Goal: Information Seeking & Learning: Learn about a topic

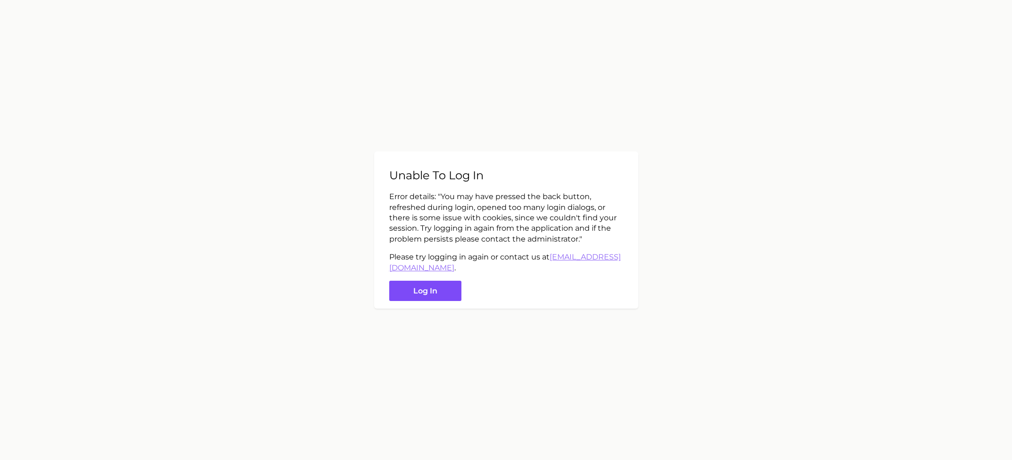
click at [420, 288] on button "Log in" at bounding box center [425, 291] width 72 height 20
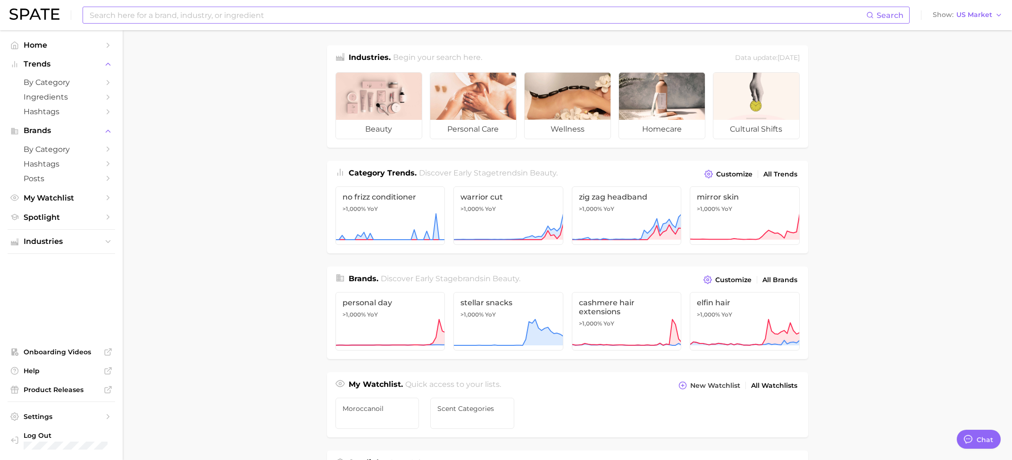
click at [146, 14] on input at bounding box center [478, 15] width 778 height 16
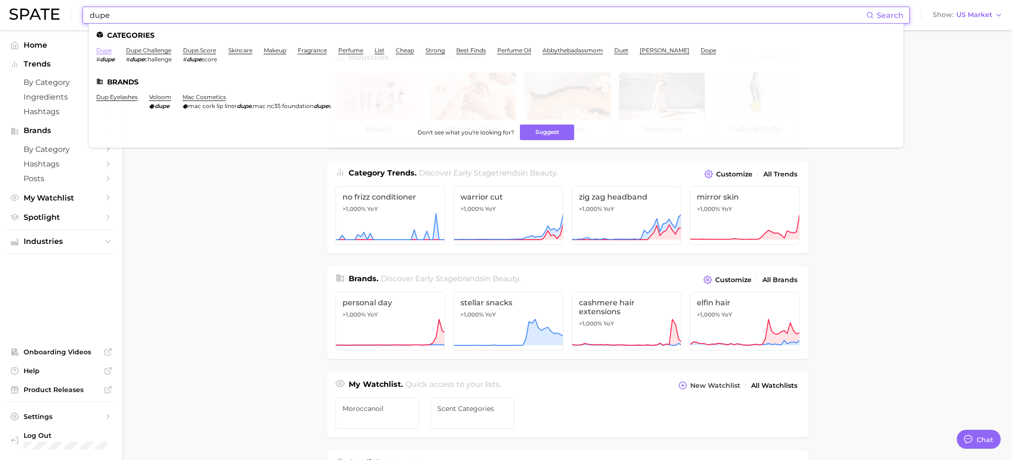
type input "dupe"
click at [104, 50] on link "dupe" at bounding box center [104, 50] width 16 height 7
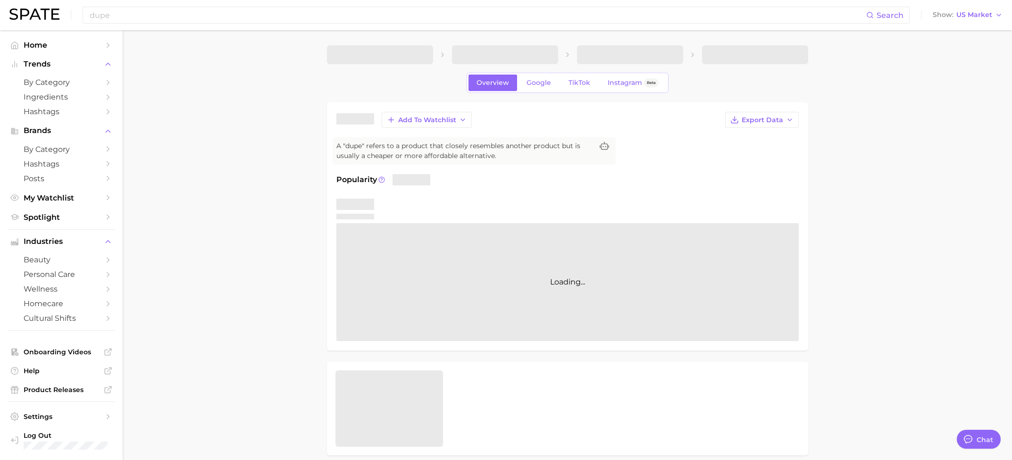
type textarea "x"
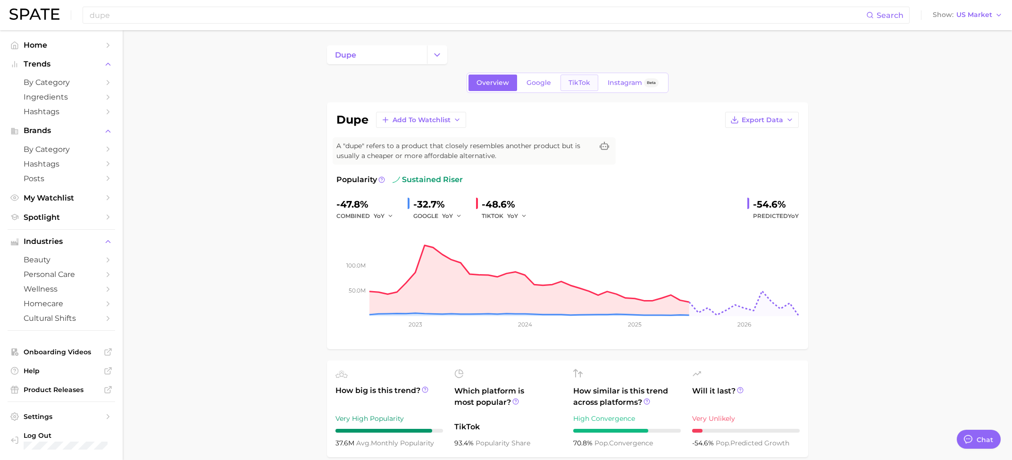
click at [581, 85] on span "TikTok" at bounding box center [580, 83] width 22 height 8
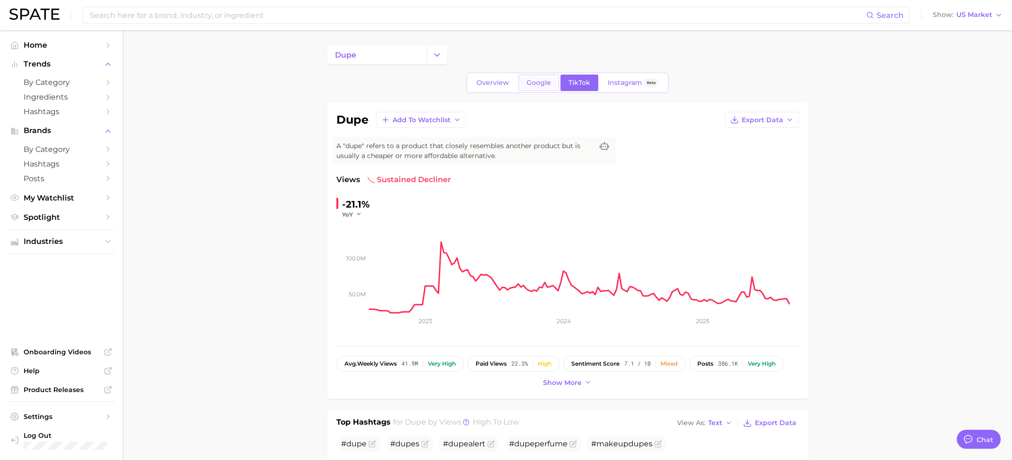
click at [537, 85] on span "Google" at bounding box center [539, 83] width 25 height 8
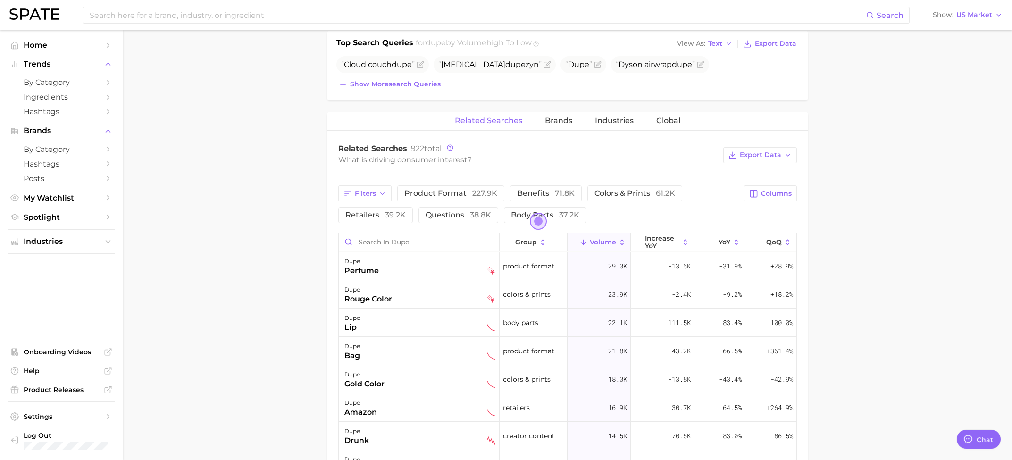
scroll to position [364, 0]
click at [621, 236] on icon at bounding box center [622, 240] width 8 height 8
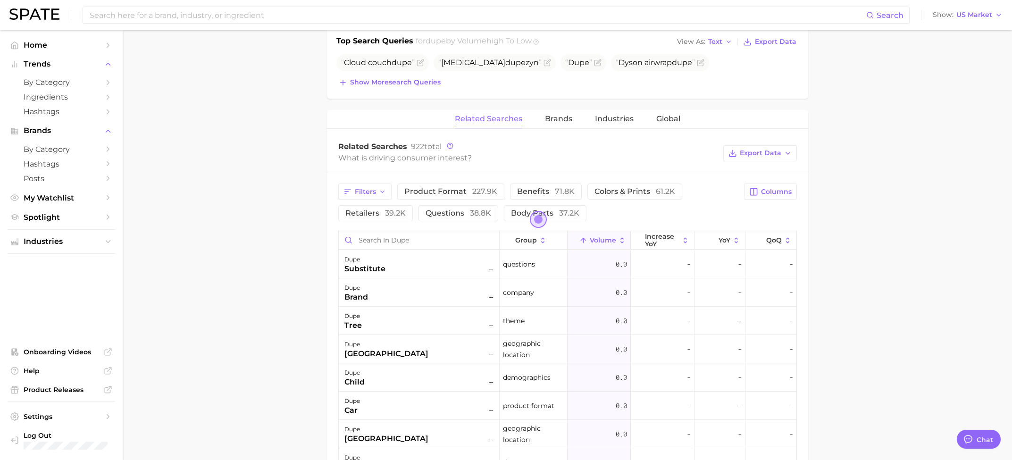
click at [621, 236] on icon at bounding box center [622, 240] width 8 height 8
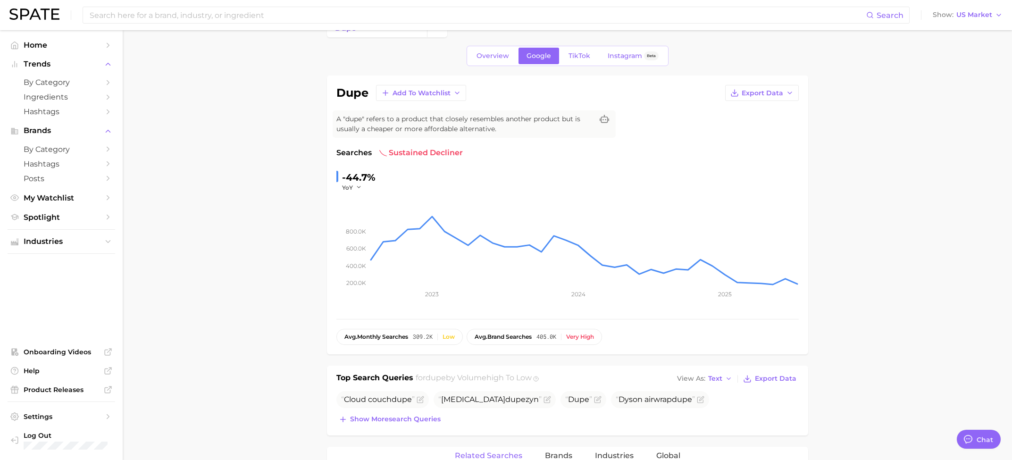
scroll to position [0, 0]
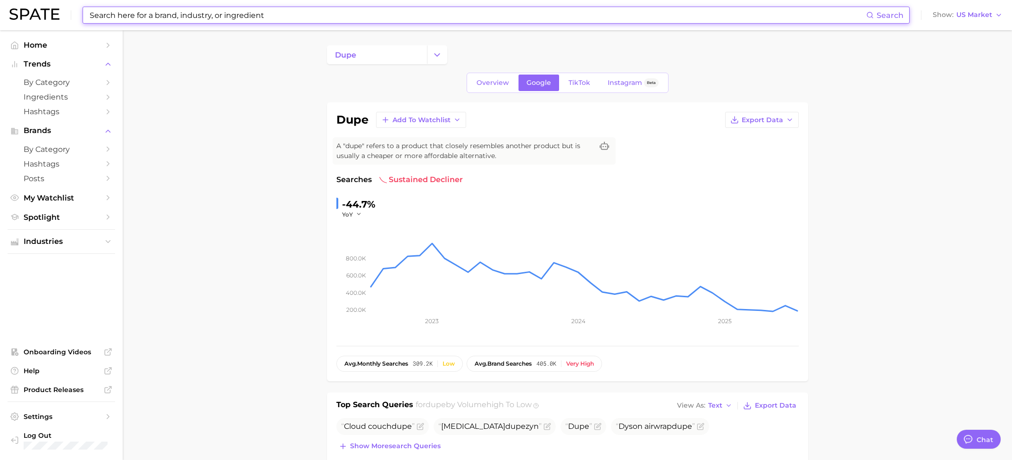
click at [125, 13] on input at bounding box center [478, 15] width 778 height 16
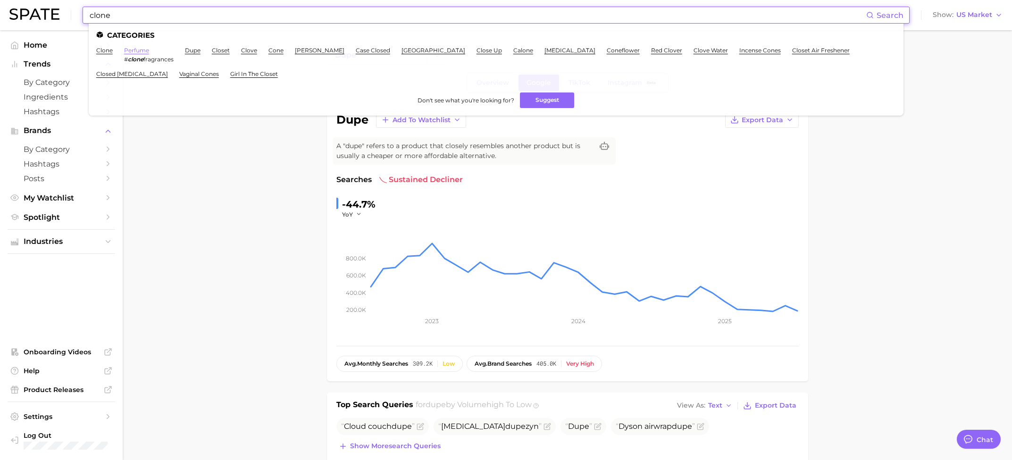
type input "clone"
click at [135, 51] on link "perfume" at bounding box center [136, 50] width 25 height 7
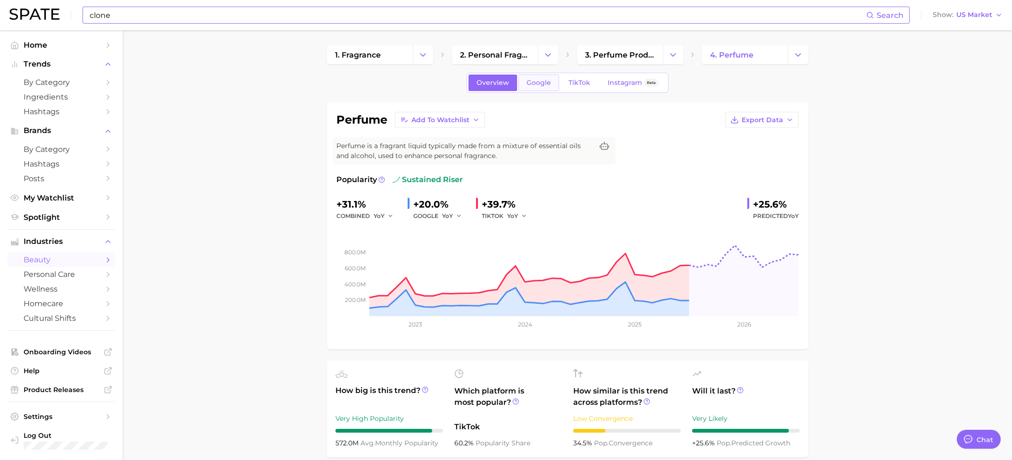
click at [540, 81] on span "Google" at bounding box center [539, 83] width 25 height 8
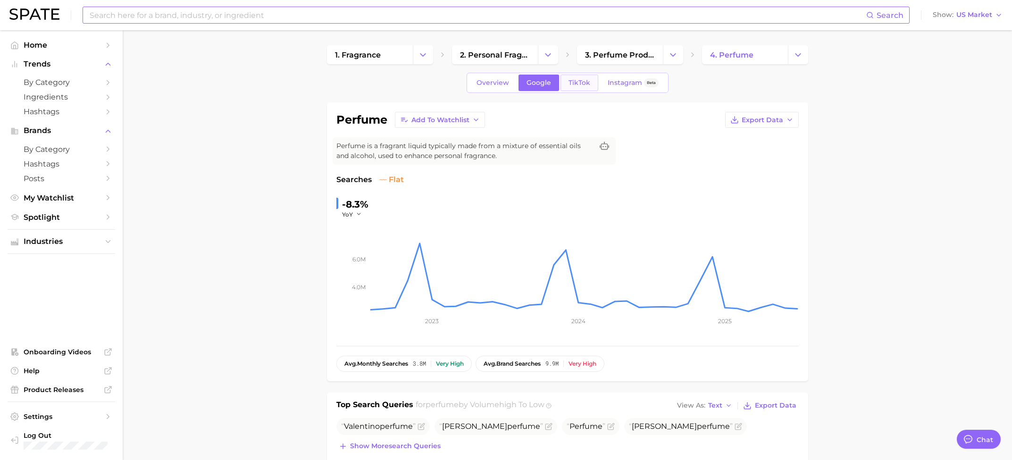
click at [574, 90] on link "TikTok" at bounding box center [580, 83] width 38 height 17
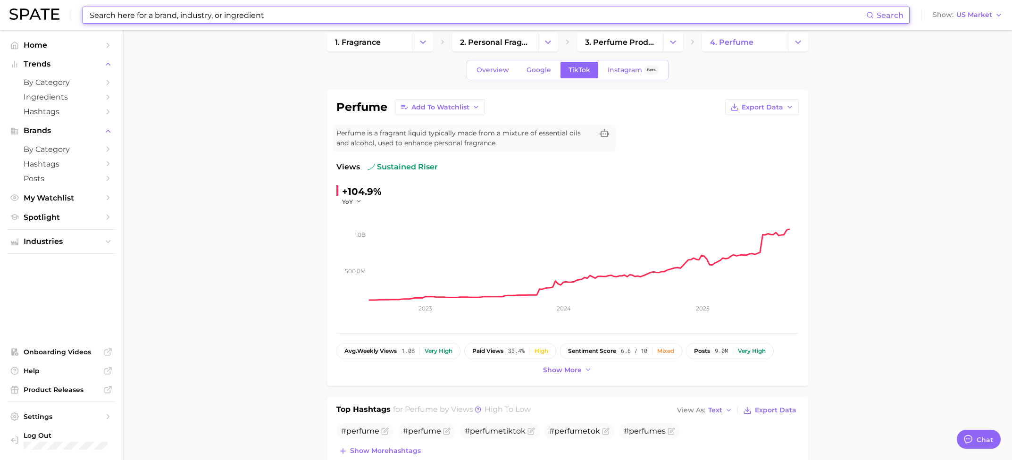
scroll to position [12, 0]
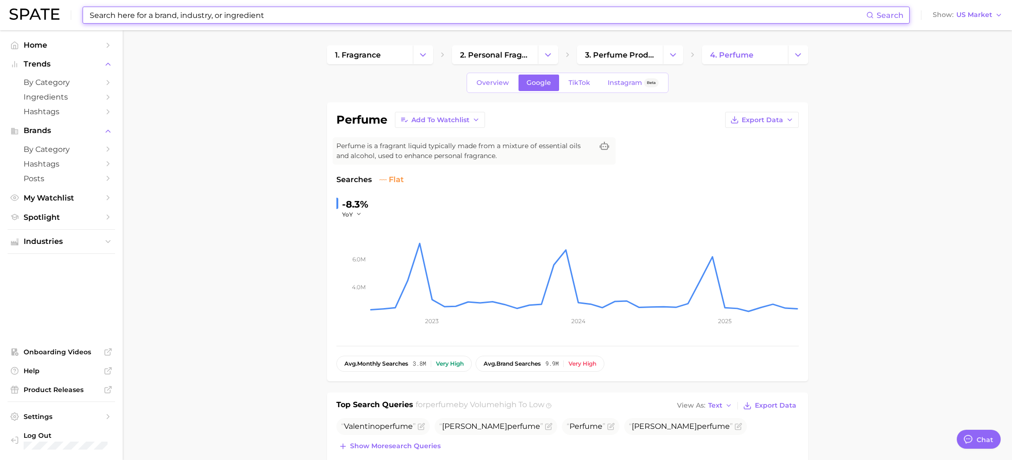
click at [210, 17] on input at bounding box center [478, 15] width 778 height 16
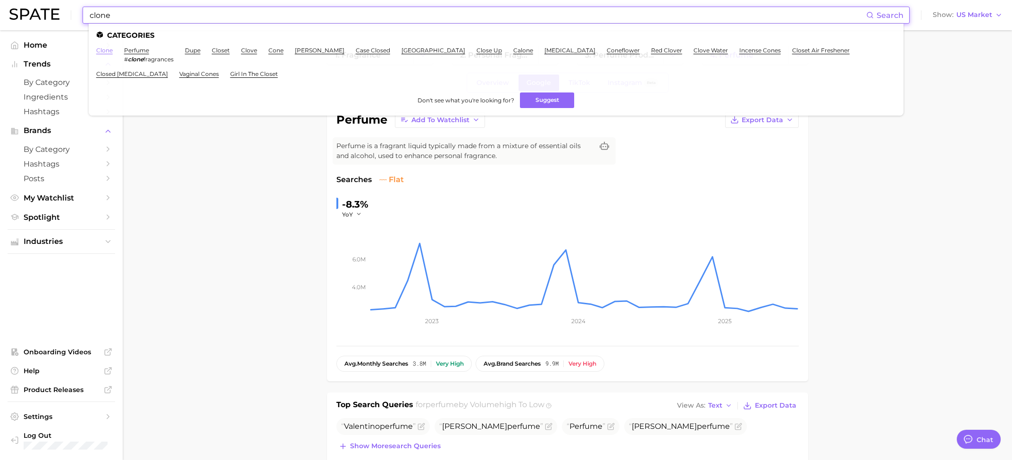
type input "clone"
click at [103, 50] on link "clone" at bounding box center [104, 50] width 17 height 7
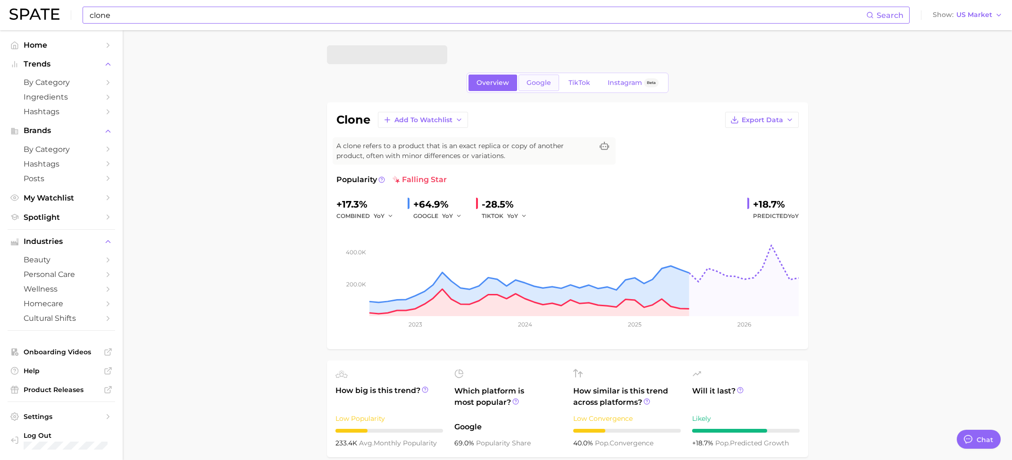
click at [549, 82] on span "Google" at bounding box center [539, 83] width 25 height 8
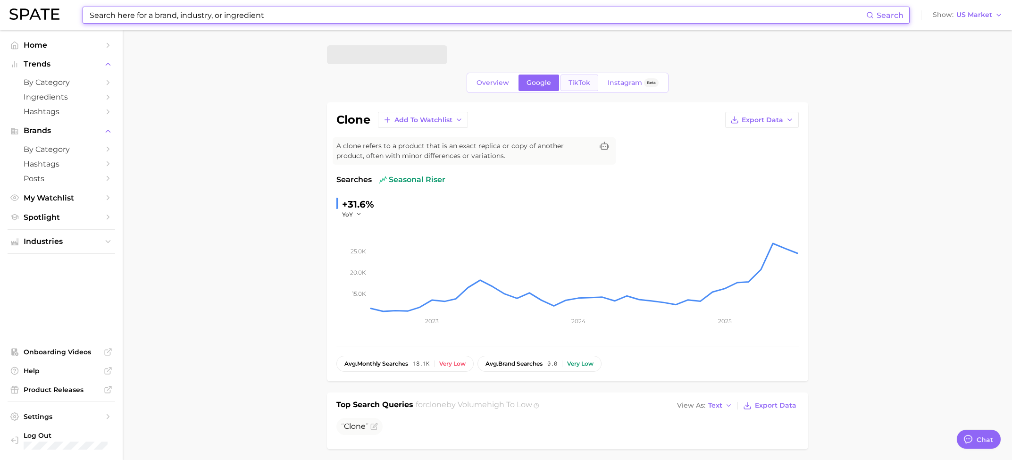
click at [581, 80] on span "TikTok" at bounding box center [580, 83] width 22 height 8
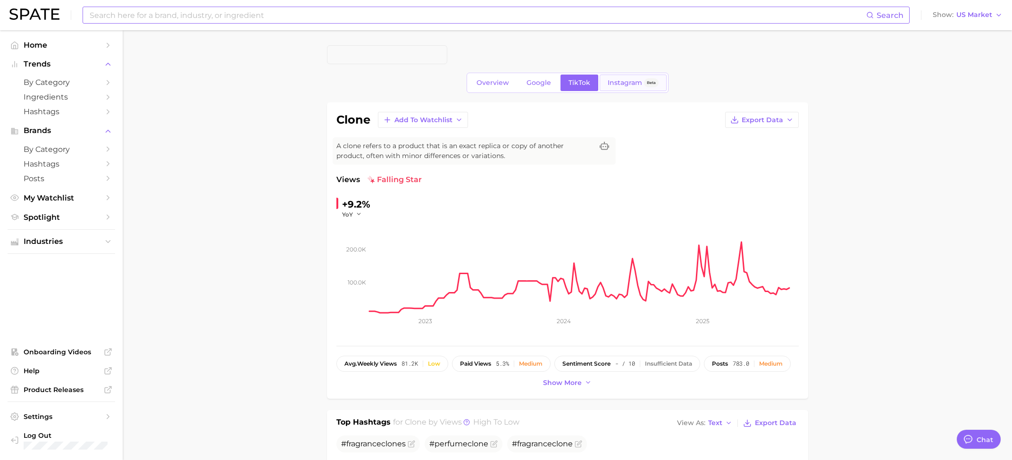
click at [627, 80] on span "Instagram" at bounding box center [625, 83] width 34 height 8
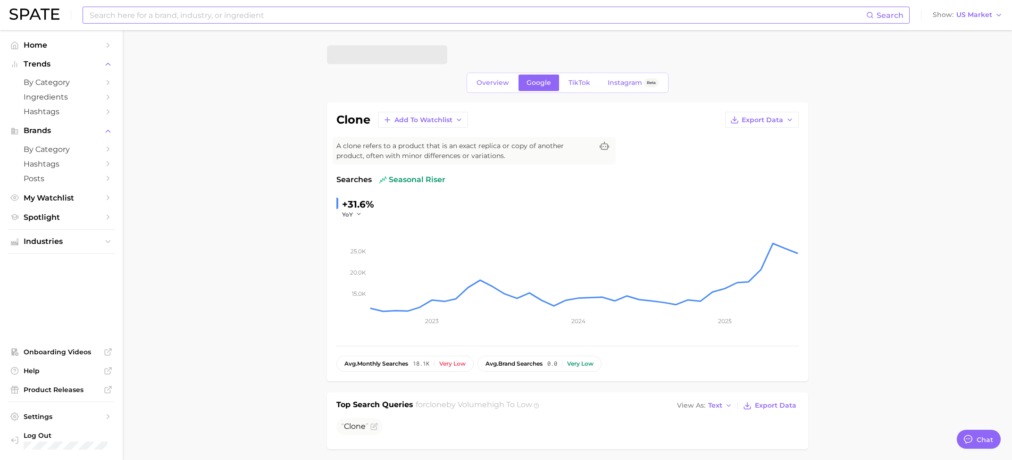
type input "clone"
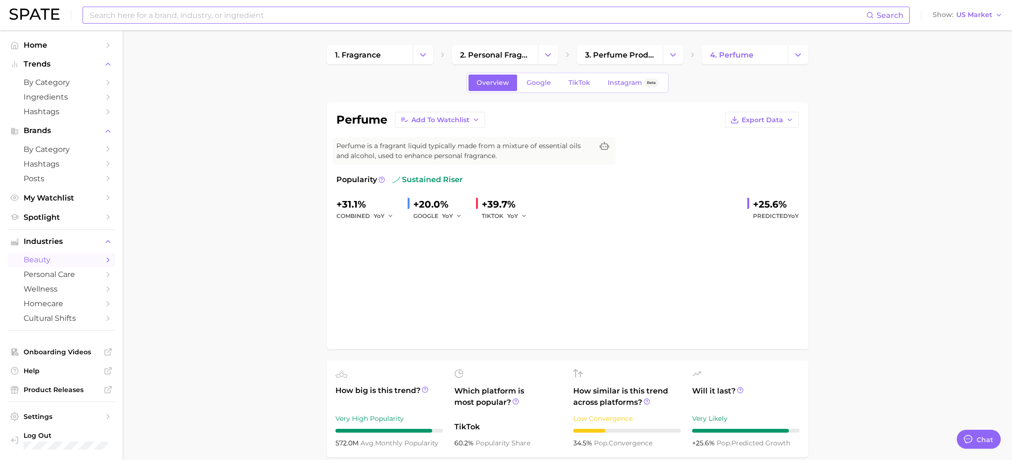
type input "clone"
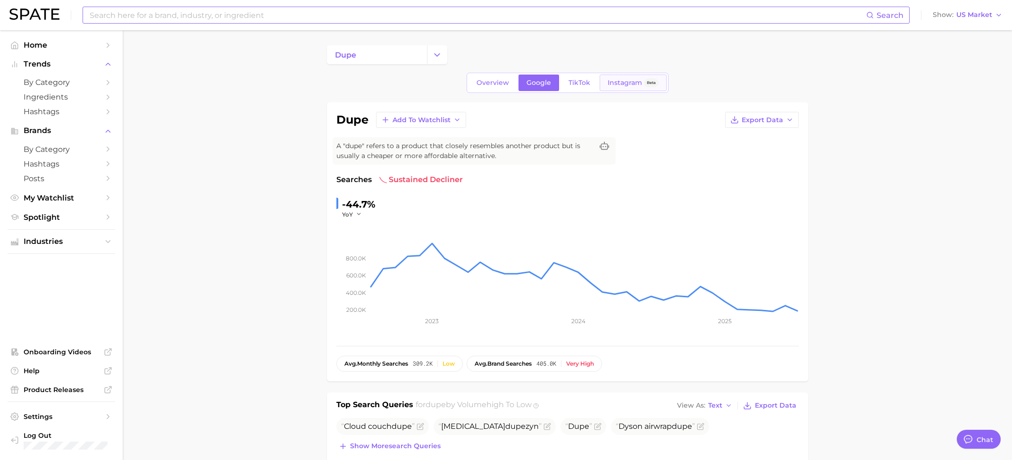
click at [620, 83] on span "Instagram" at bounding box center [625, 83] width 34 height 8
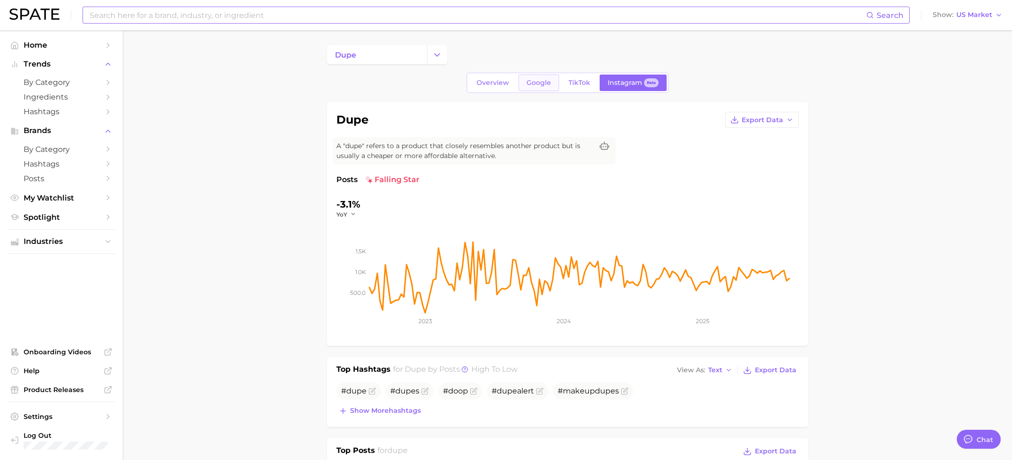
click at [546, 80] on span "Google" at bounding box center [539, 83] width 25 height 8
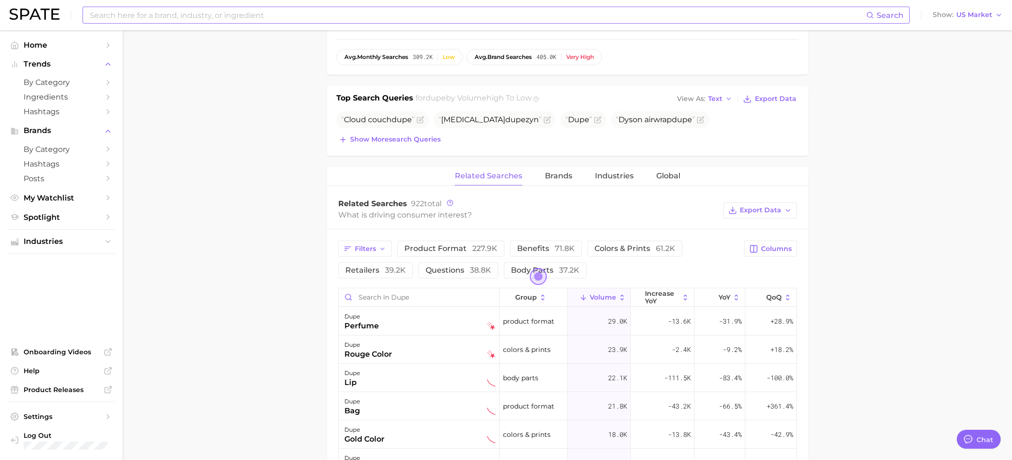
scroll to position [305, 0]
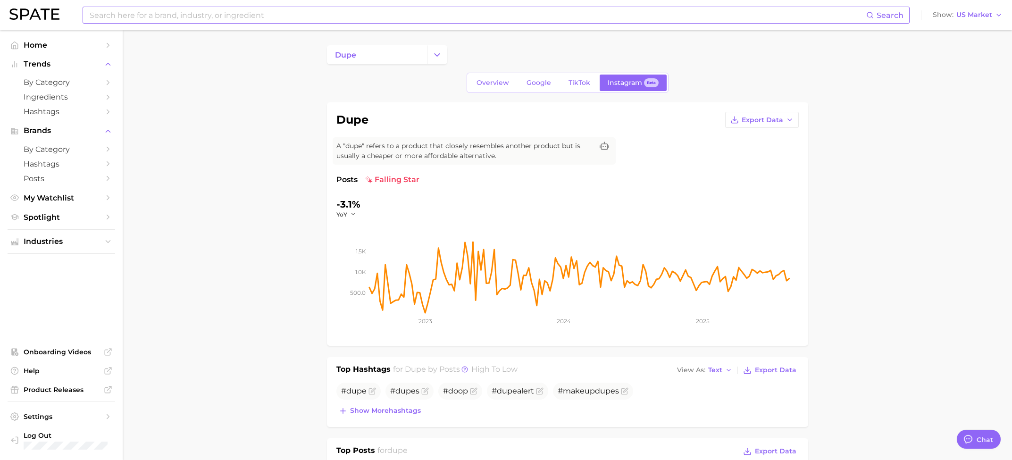
scroll to position [84, 0]
click at [62, 82] on span "by Category" at bounding box center [61, 82] width 75 height 9
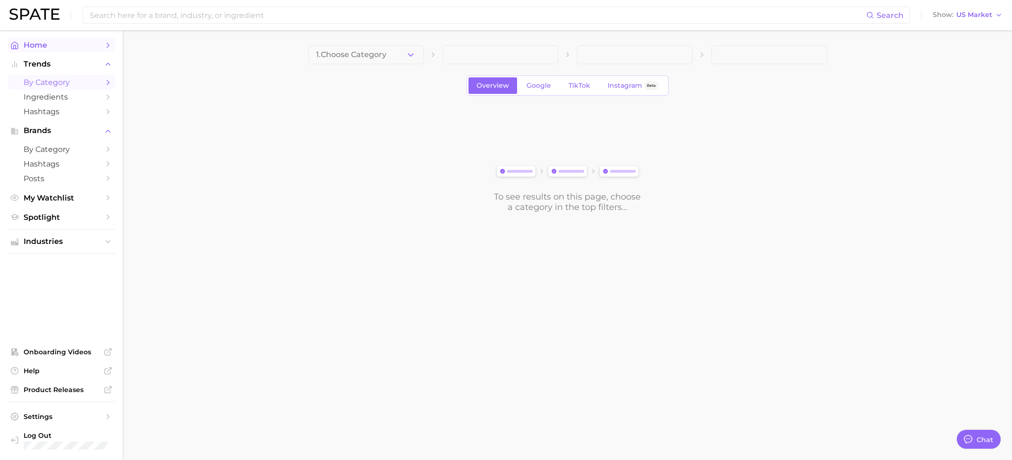
click at [41, 46] on span "Home" at bounding box center [61, 45] width 75 height 9
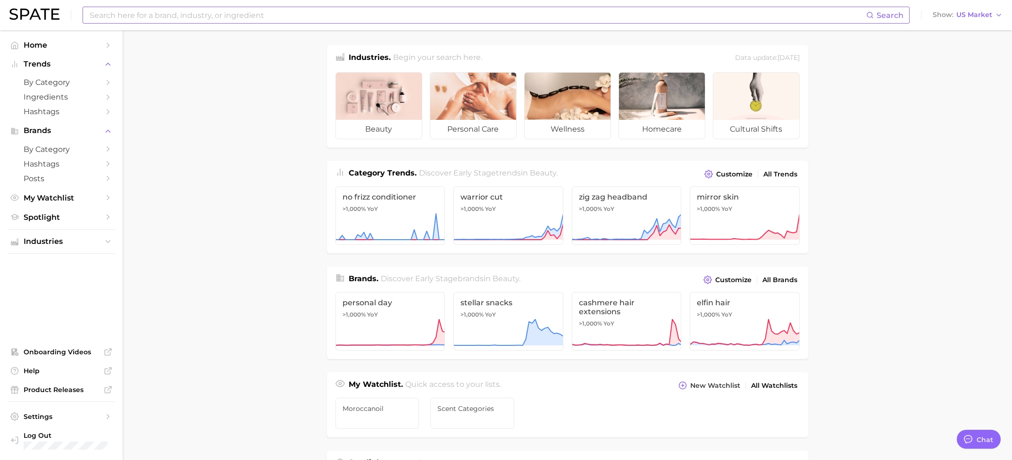
click at [161, 17] on input at bounding box center [478, 15] width 778 height 16
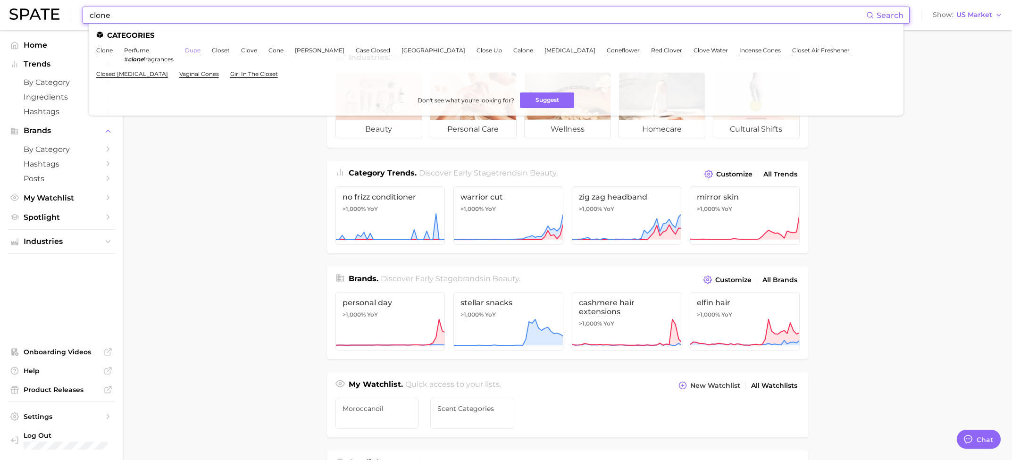
type input "clone"
click at [193, 52] on link "dupe" at bounding box center [193, 50] width 16 height 7
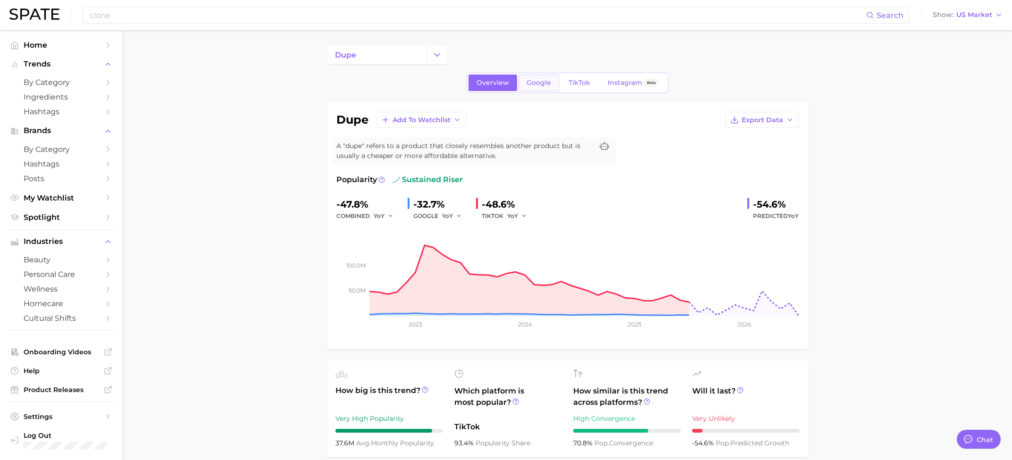
click at [547, 83] on span "Google" at bounding box center [539, 83] width 25 height 8
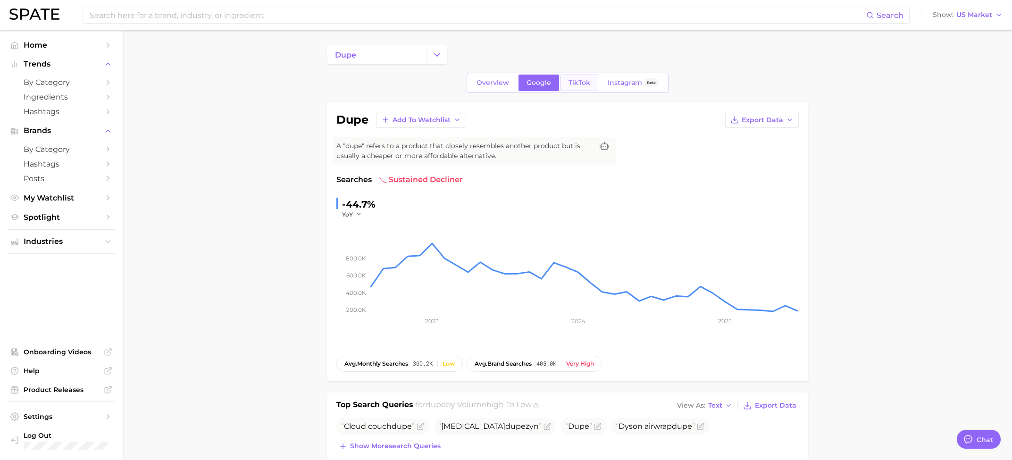
click at [580, 79] on span "TikTok" at bounding box center [580, 83] width 22 height 8
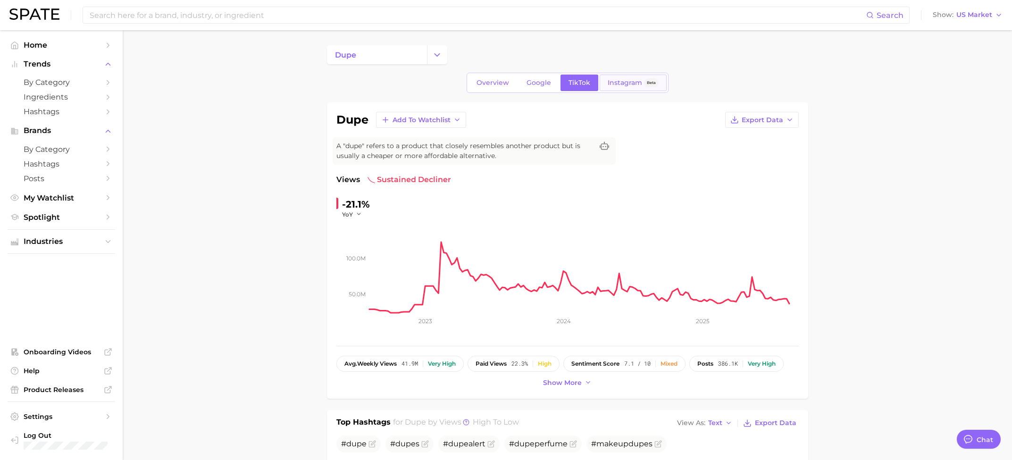
click at [631, 79] on span "Instagram" at bounding box center [625, 83] width 34 height 8
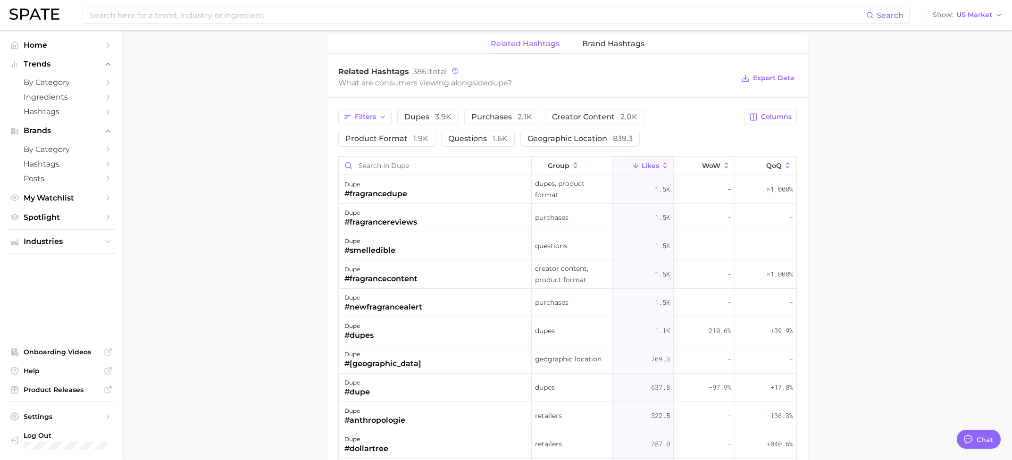
scroll to position [667, 0]
